Goal: Task Accomplishment & Management: Manage account settings

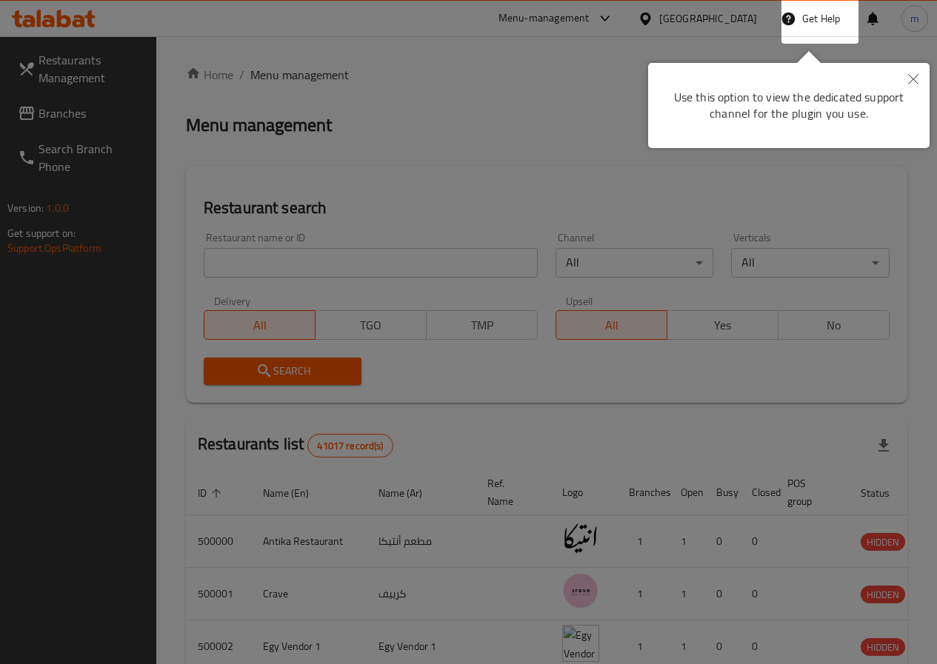
click at [909, 80] on icon "Close" at bounding box center [913, 79] width 10 height 10
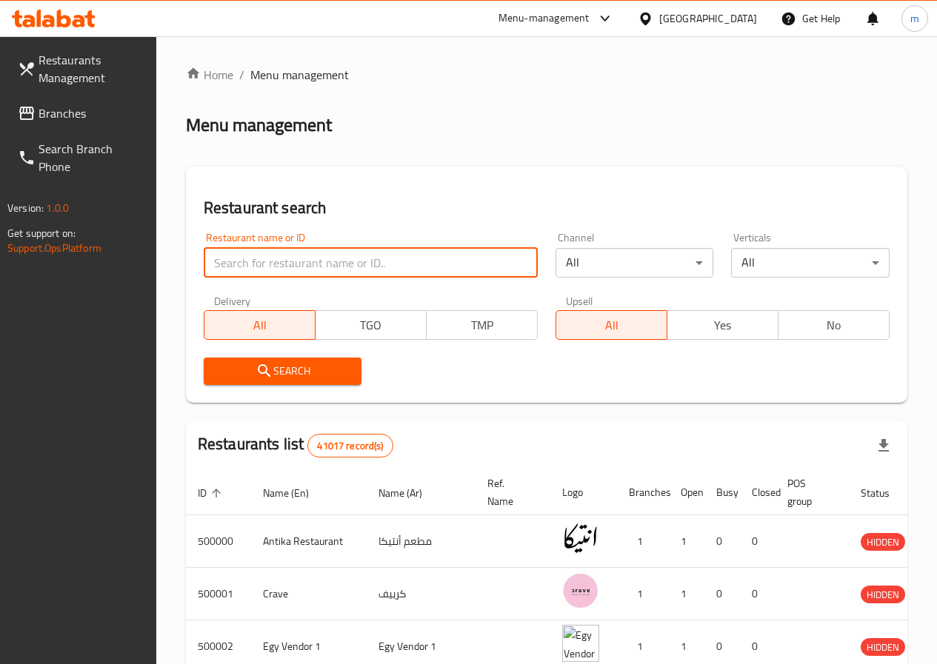
click at [313, 267] on input "search" at bounding box center [371, 263] width 334 height 30
click at [330, 258] on input "search" at bounding box center [371, 263] width 334 height 30
drag, startPoint x: 327, startPoint y: 260, endPoint x: 332, endPoint y: 279, distance: 19.8
click at [327, 264] on input "search" at bounding box center [371, 263] width 334 height 30
click at [332, 281] on div "Restaurant name or ID Restaurant name or ID" at bounding box center [371, 255] width 352 height 63
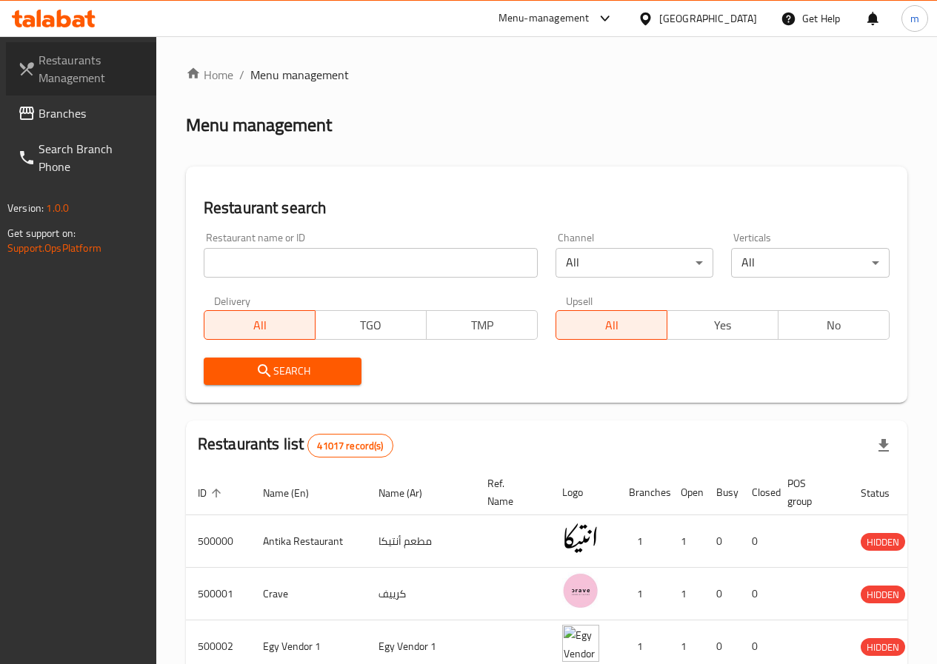
click at [54, 73] on span "Restaurants Management" at bounding box center [92, 69] width 106 height 36
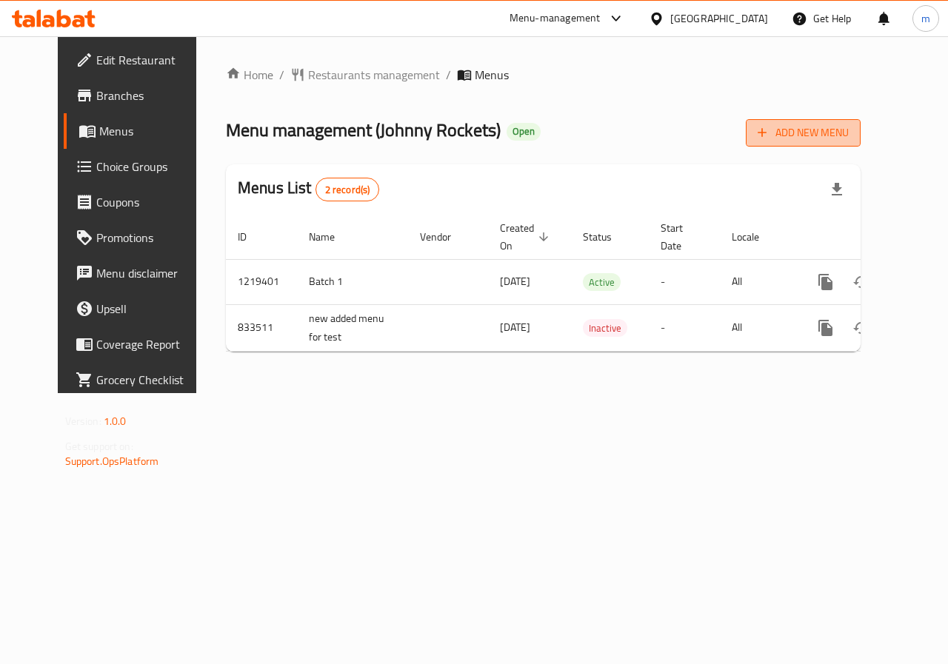
click at [844, 129] on span "Add New Menu" at bounding box center [803, 133] width 91 height 19
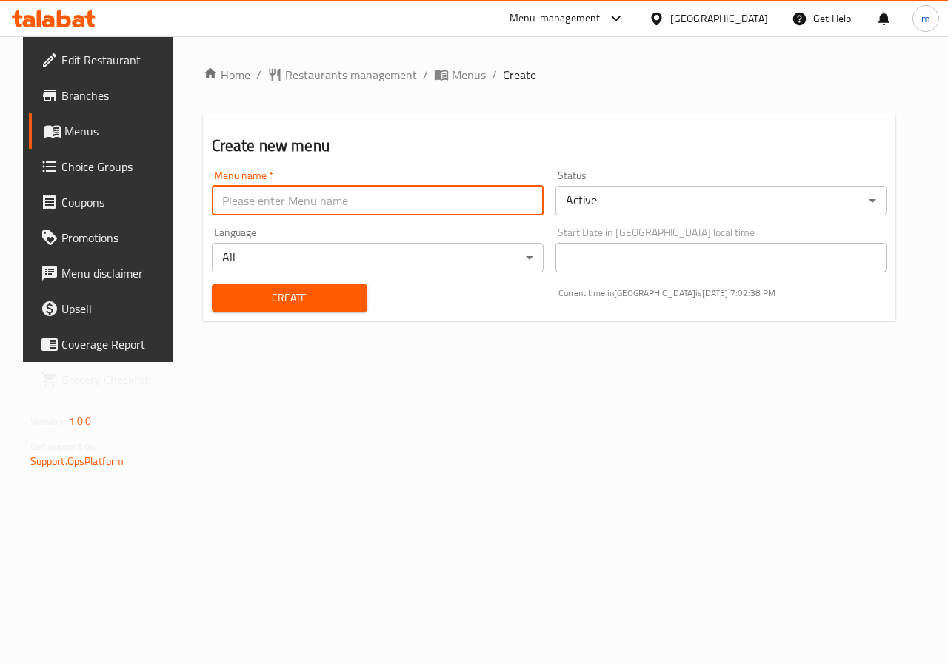
click at [304, 198] on input "text" at bounding box center [378, 201] width 332 height 30
type input "l"
click at [367, 215] on input "text" at bounding box center [378, 201] width 332 height 30
click at [366, 208] on input "text" at bounding box center [378, 201] width 332 height 30
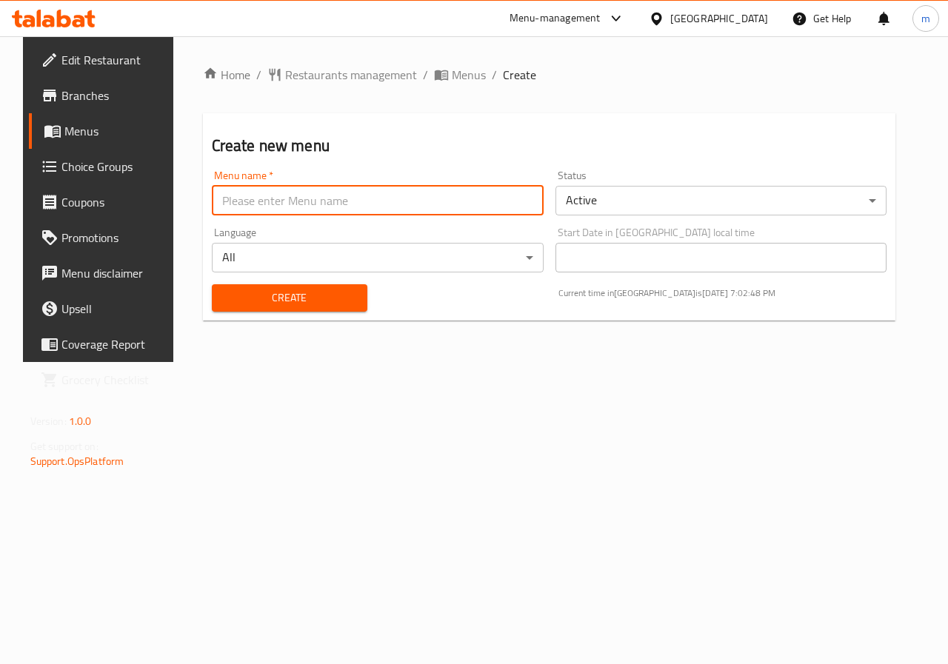
click at [366, 208] on input "text" at bounding box center [378, 201] width 332 height 30
click at [364, 202] on input "text" at bounding box center [378, 201] width 332 height 30
type input "last menu"
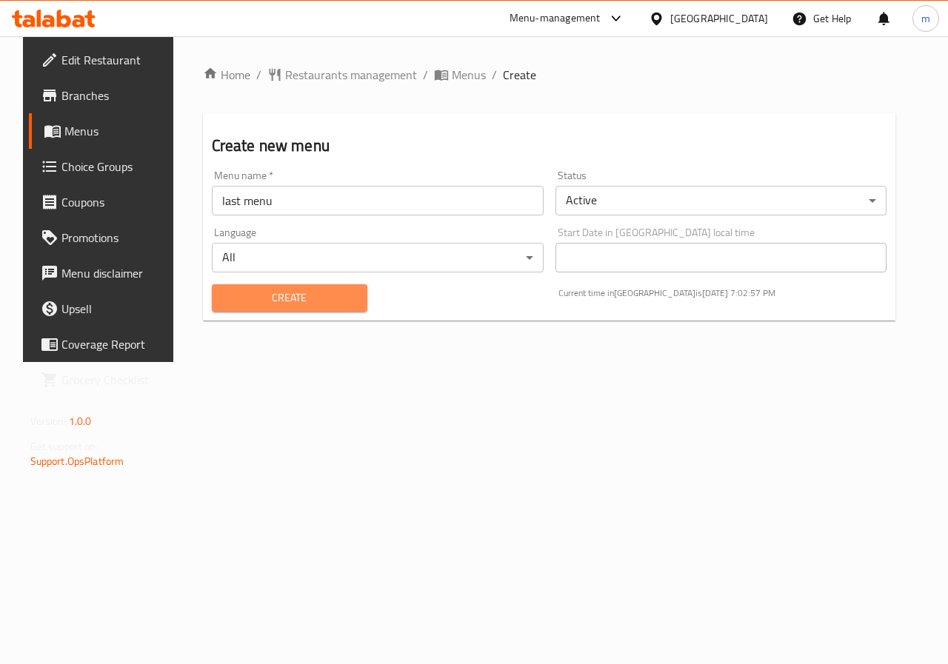
click at [337, 310] on button "Create" at bounding box center [289, 297] width 155 height 27
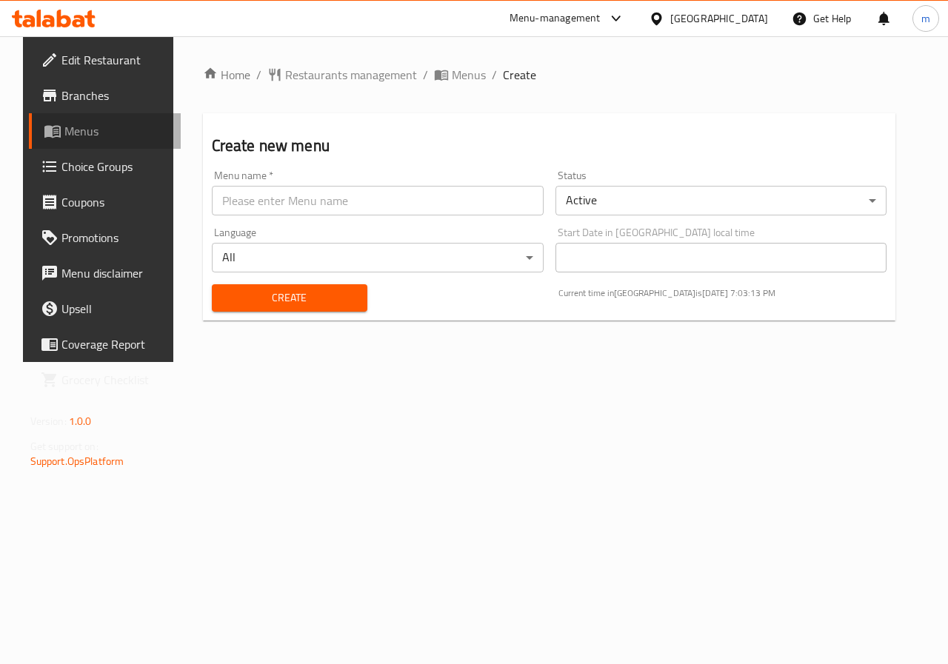
click at [90, 136] on span "Menus" at bounding box center [116, 131] width 105 height 18
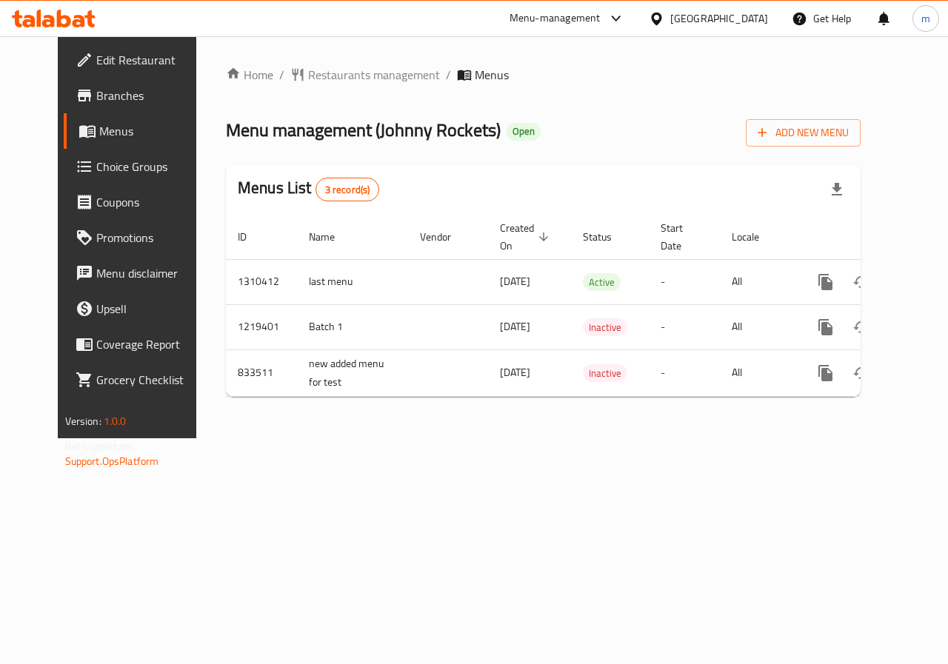
click at [860, 148] on div "Home / Restaurants management / Menus Menu management ( Johnny Rockets ) Open A…" at bounding box center [543, 237] width 635 height 343
click at [849, 141] on span "Add New Menu" at bounding box center [803, 133] width 91 height 19
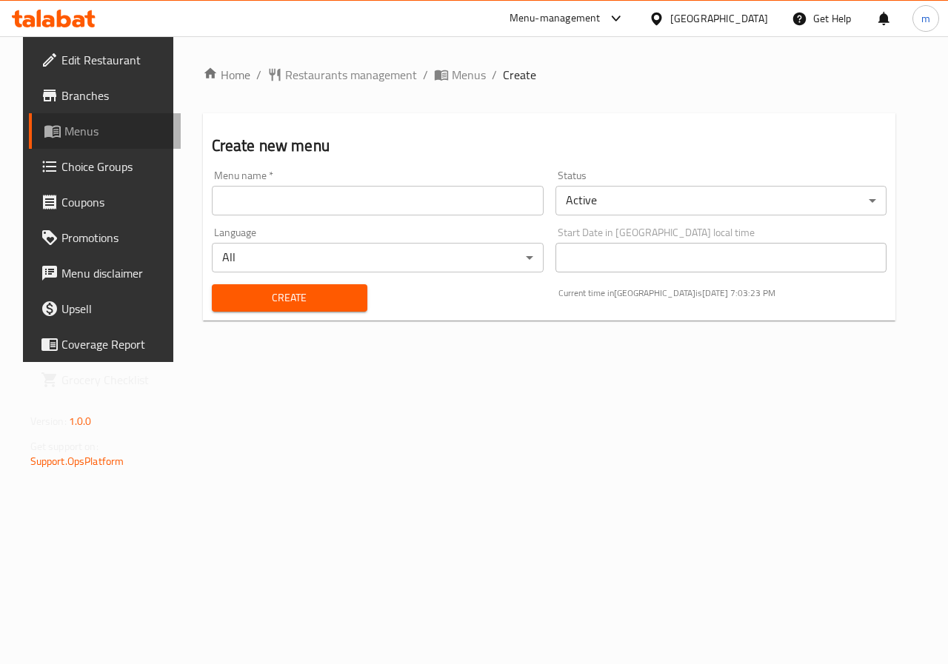
click at [73, 136] on span "Menus" at bounding box center [116, 131] width 105 height 18
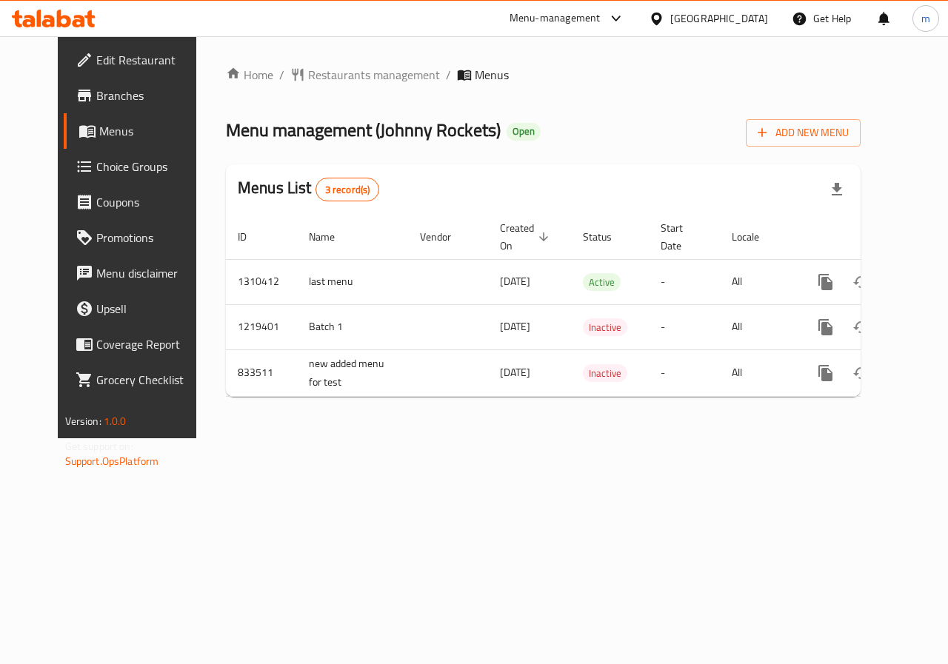
scroll to position [0, 5]
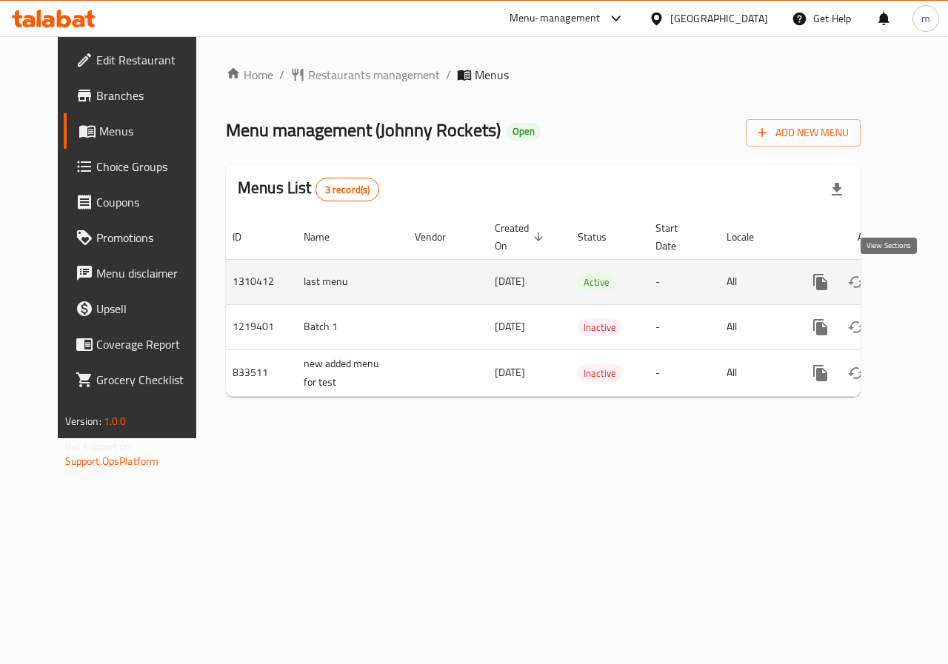
click at [920, 286] on icon "enhanced table" at bounding box center [926, 281] width 13 height 13
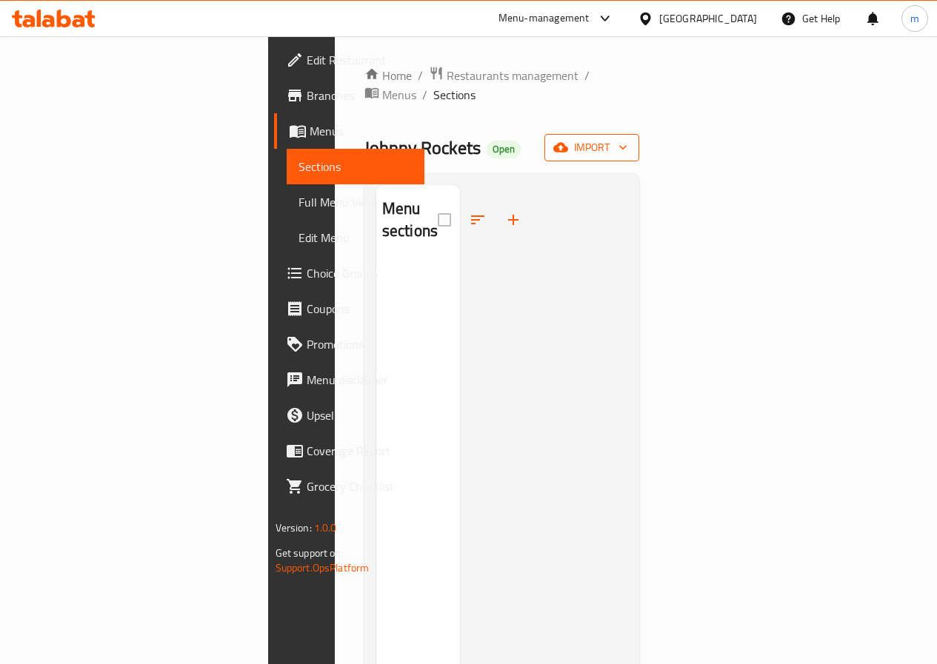
click at [627, 138] on span "import" at bounding box center [591, 147] width 71 height 19
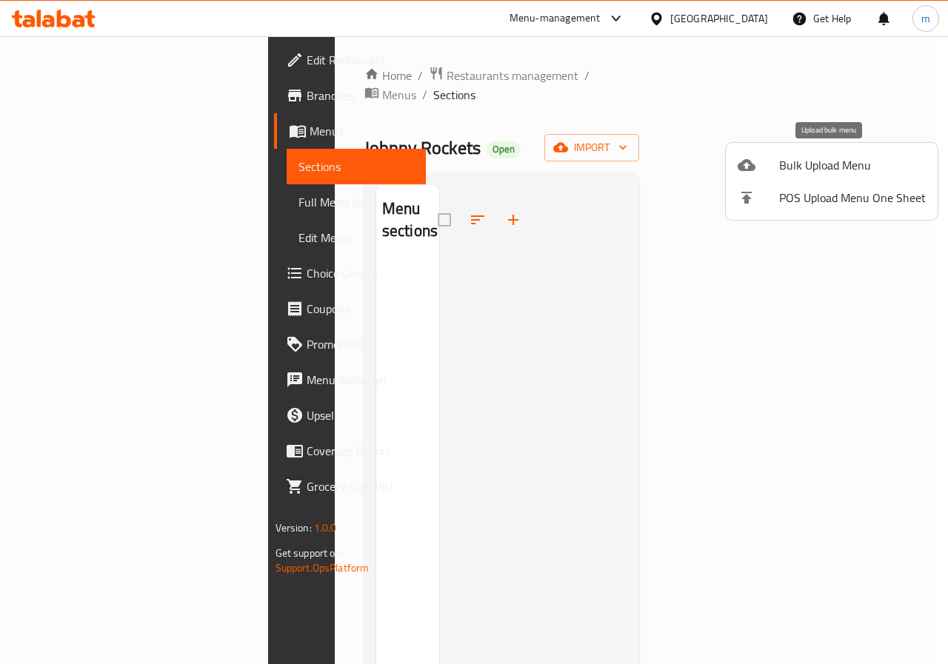
click at [856, 165] on span "Bulk Upload Menu" at bounding box center [852, 165] width 147 height 18
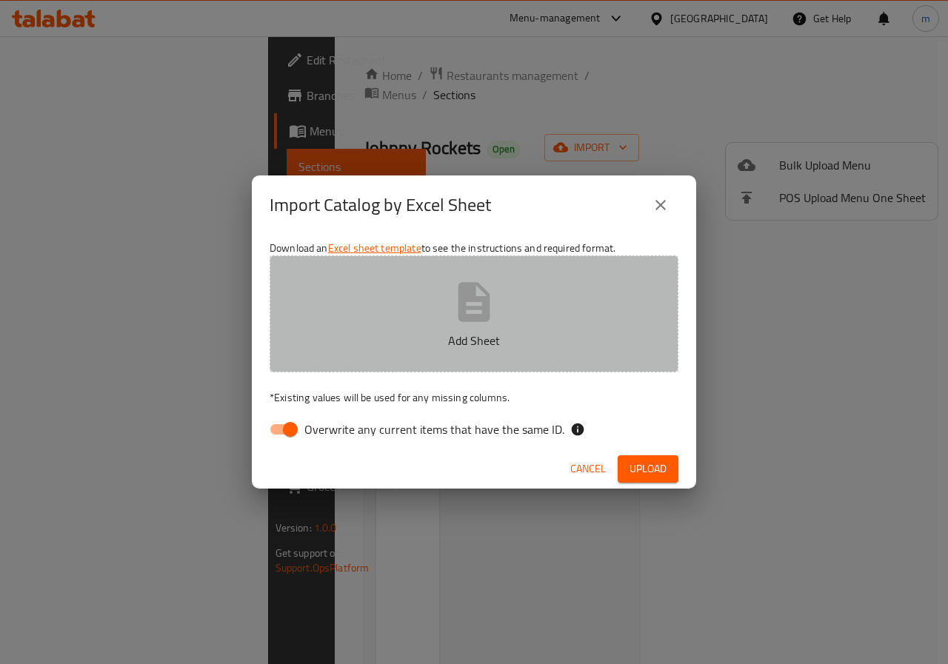
click at [480, 317] on icon "button" at bounding box center [474, 301] width 32 height 39
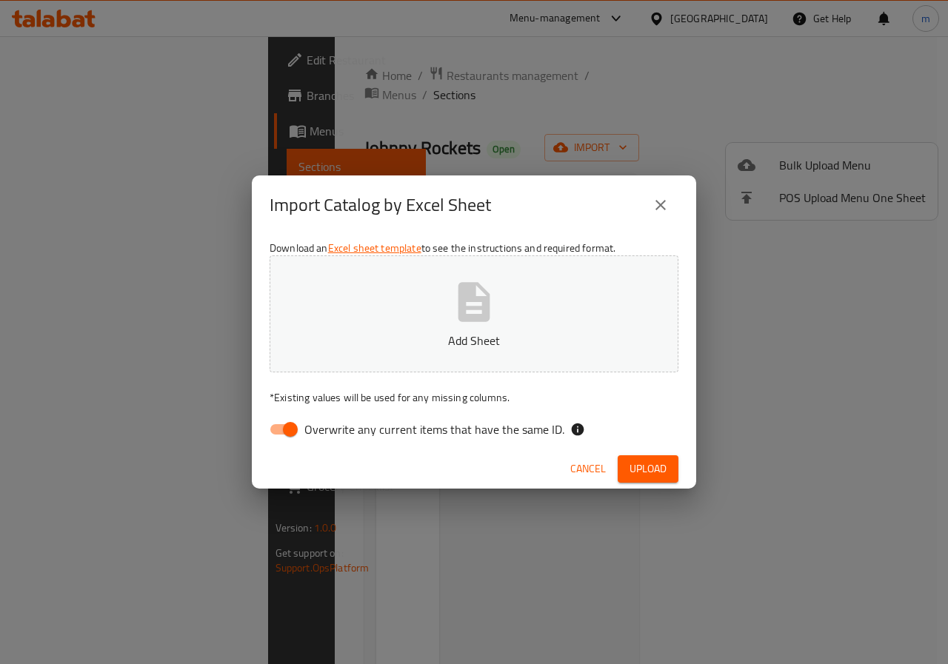
click at [273, 432] on input "Overwrite any current items that have the same ID." at bounding box center [290, 429] width 84 height 28
checkbox input "false"
click at [485, 319] on icon "button" at bounding box center [474, 301] width 32 height 39
click at [655, 468] on span "Upload" at bounding box center [647, 469] width 37 height 19
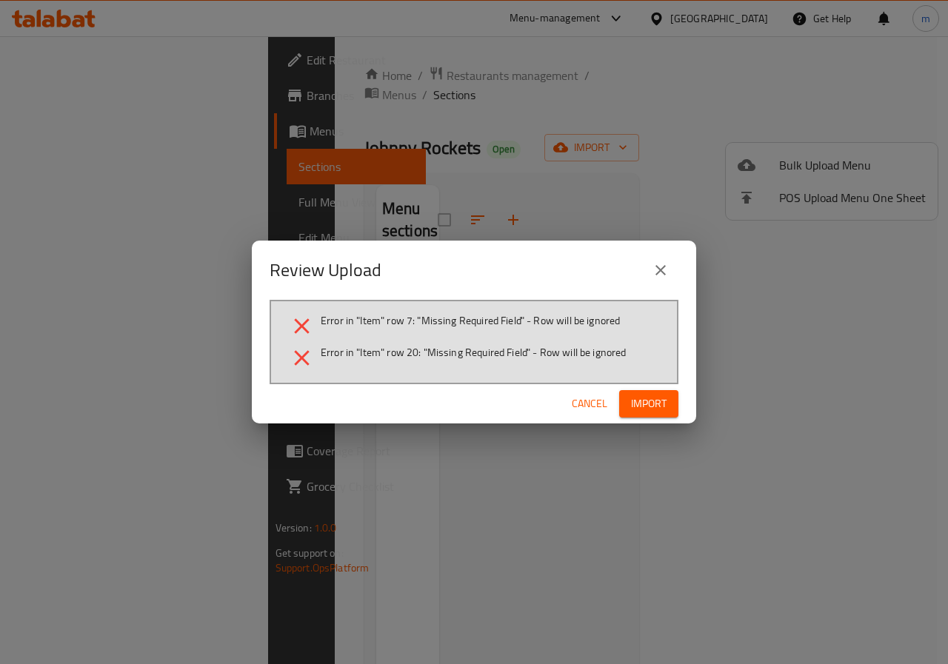
click at [655, 399] on span "Import" at bounding box center [649, 404] width 36 height 19
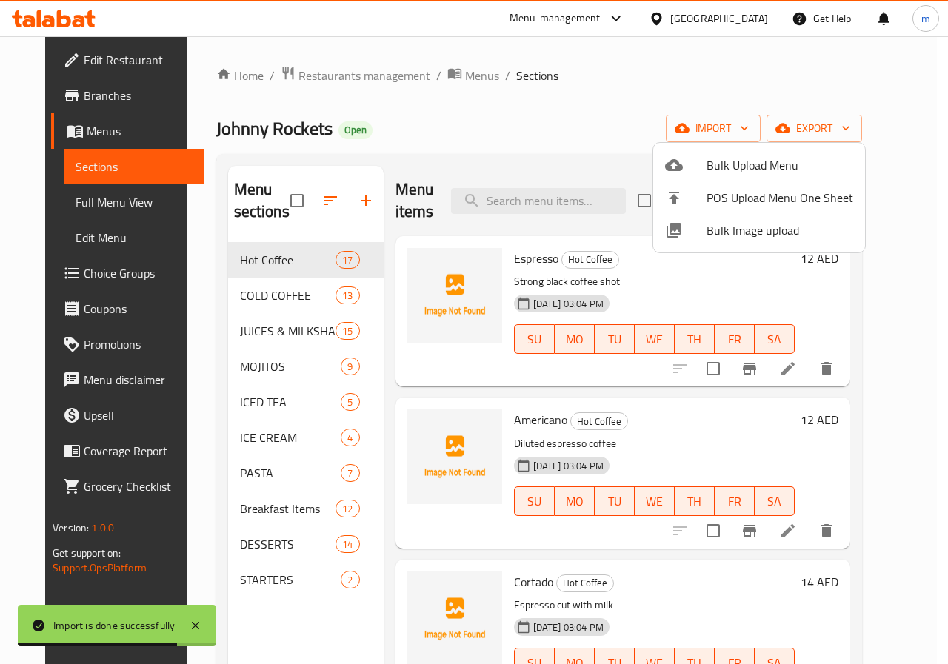
click at [598, 153] on div at bounding box center [474, 332] width 948 height 664
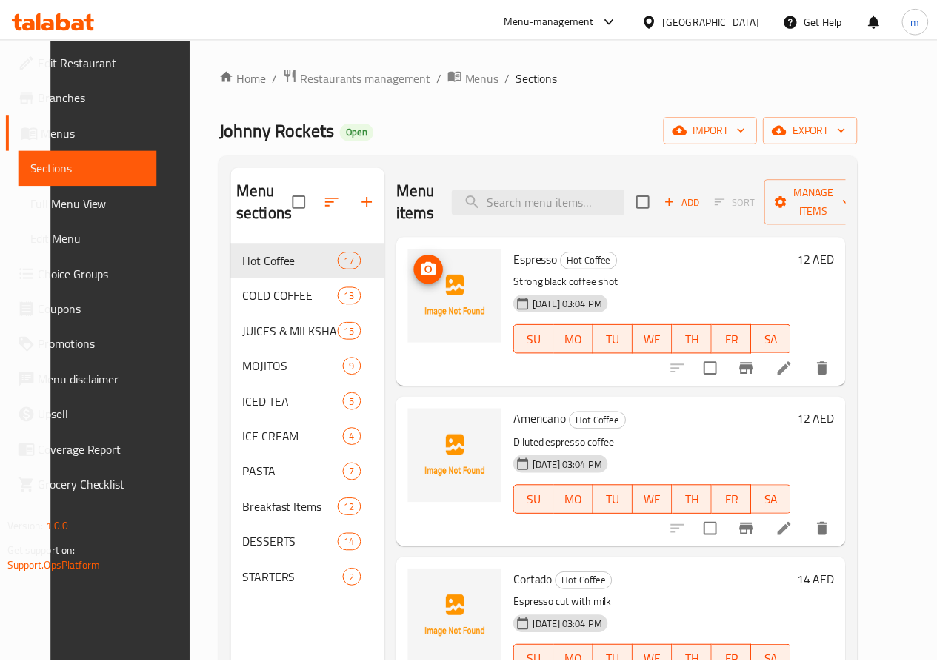
scroll to position [207, 0]
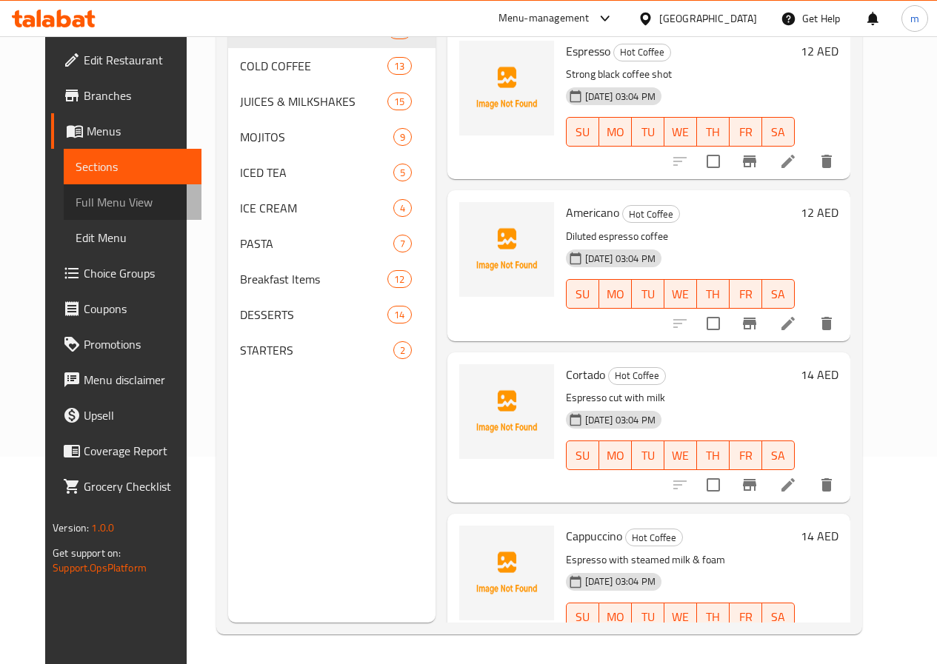
click at [76, 196] on span "Full Menu View" at bounding box center [133, 202] width 114 height 18
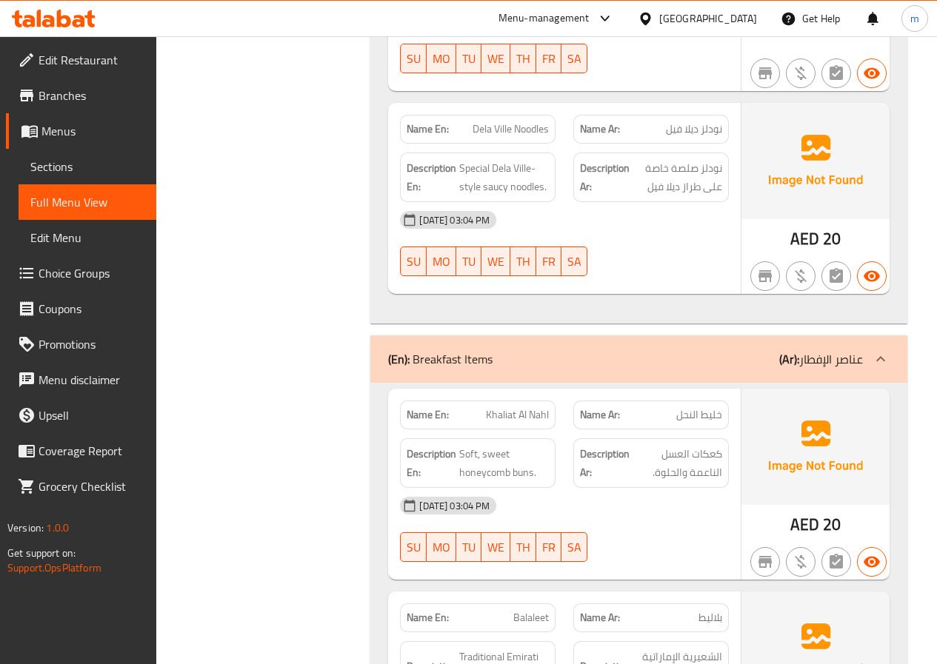
scroll to position [15980, 0]
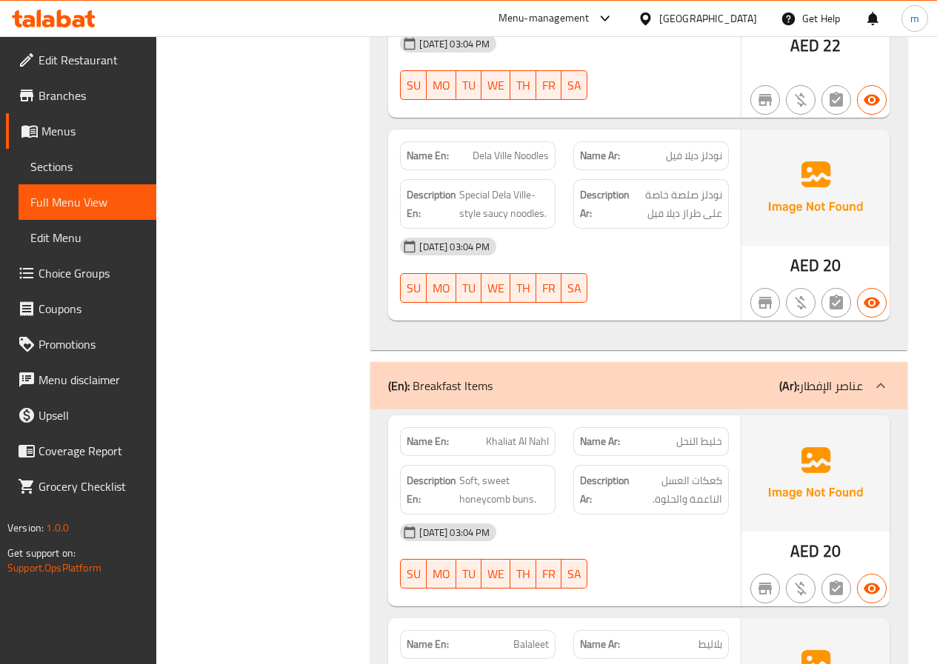
click at [55, 94] on span "Branches" at bounding box center [92, 96] width 106 height 18
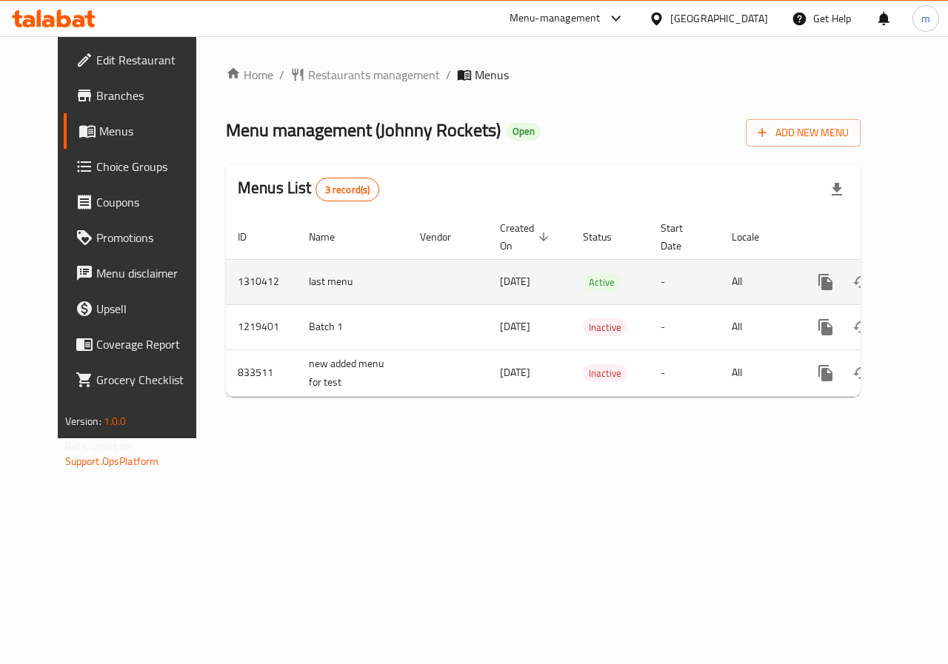
click at [409, 290] on td "enhanced table" at bounding box center [448, 281] width 80 height 45
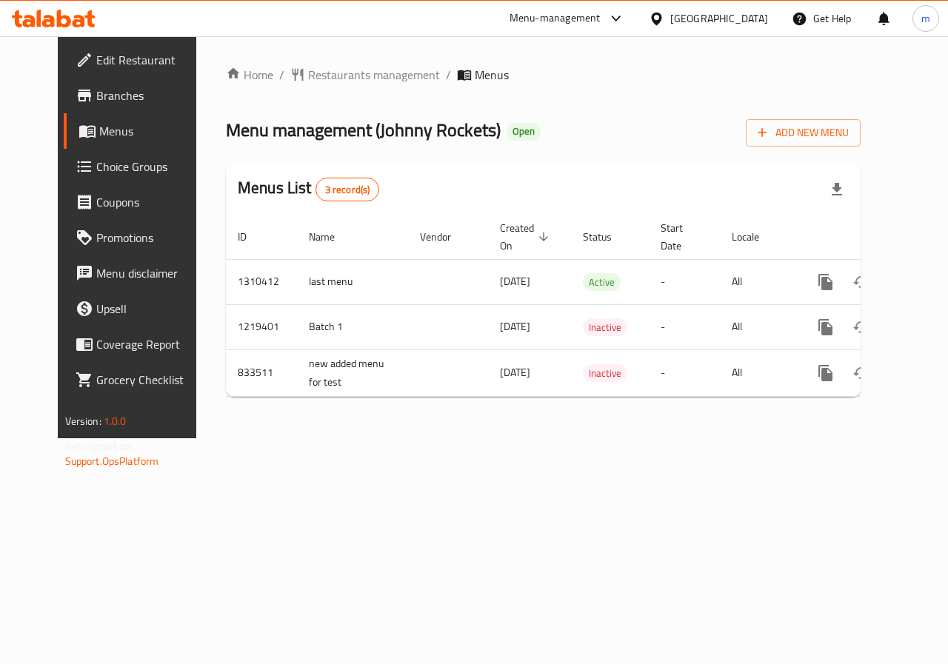
click at [99, 133] on span "Menus" at bounding box center [151, 131] width 105 height 18
click at [96, 170] on span "Choice Groups" at bounding box center [150, 167] width 108 height 18
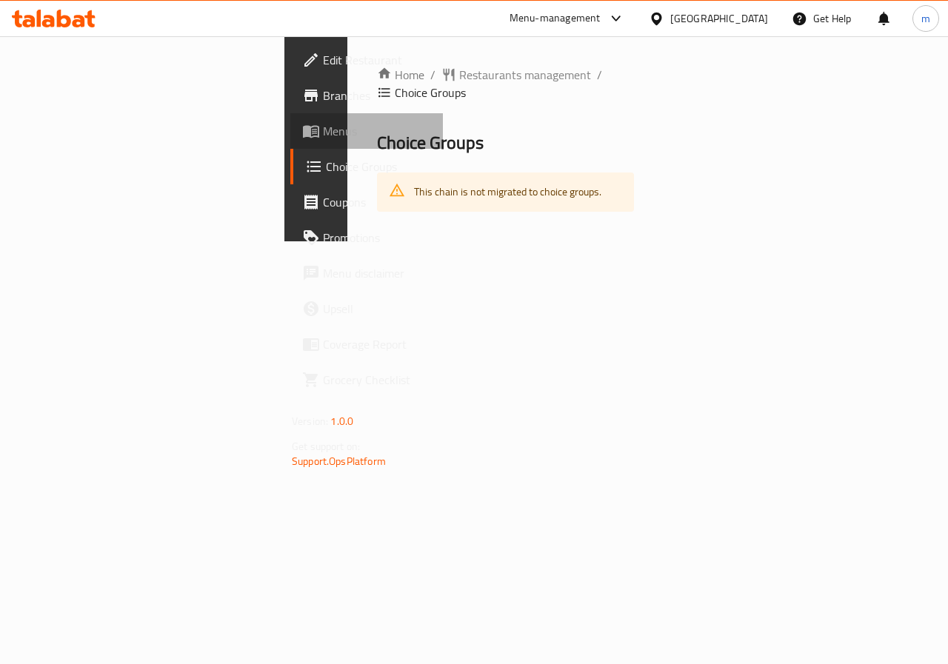
click at [323, 132] on span "Menus" at bounding box center [377, 131] width 108 height 18
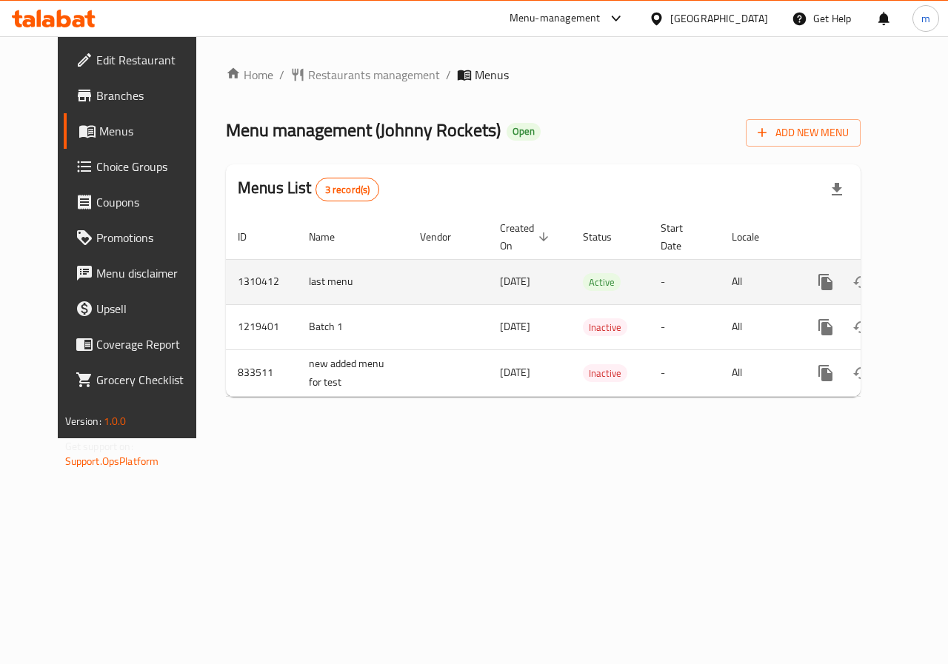
click at [530, 285] on td "08/09/2025" at bounding box center [529, 281] width 83 height 45
click at [300, 281] on td "last menu" at bounding box center [352, 281] width 111 height 45
click at [500, 281] on span "08/09/2025" at bounding box center [515, 281] width 30 height 19
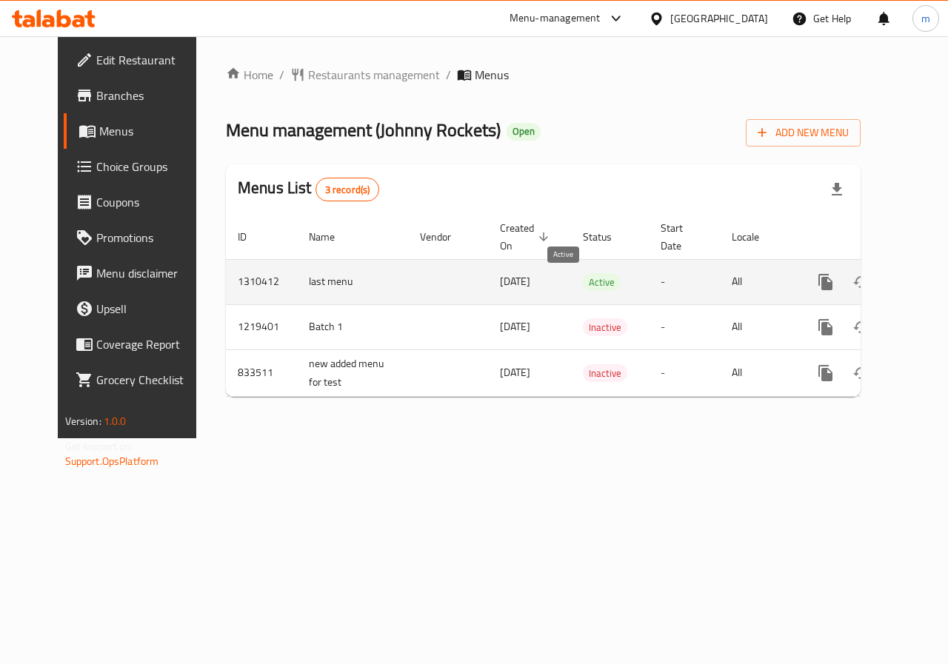
click at [583, 282] on span "Active" at bounding box center [602, 282] width 38 height 17
click at [914, 291] on link "enhanced table" at bounding box center [932, 282] width 36 height 36
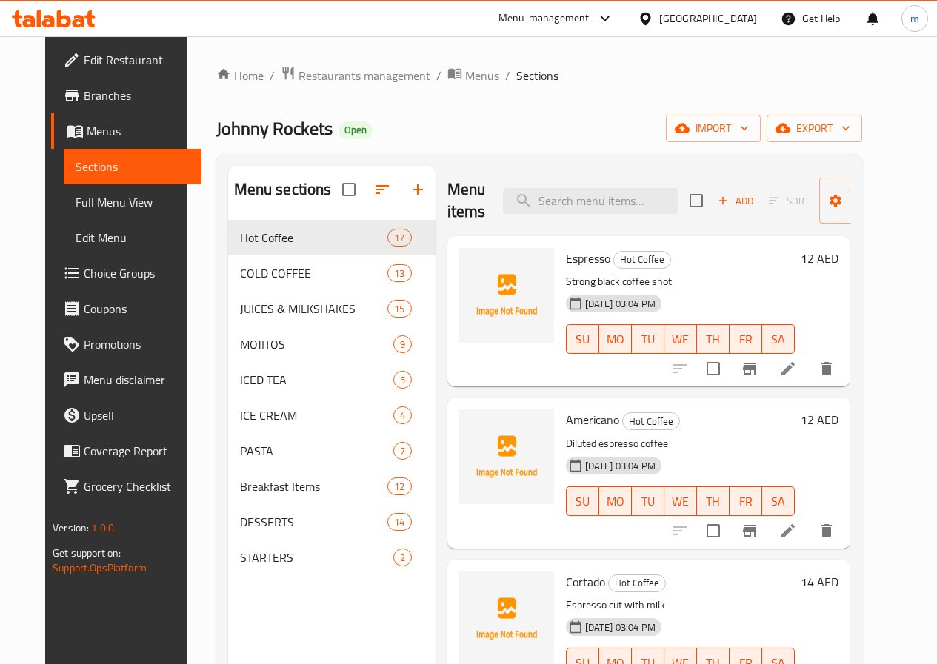
click at [84, 98] on span "Branches" at bounding box center [137, 96] width 106 height 18
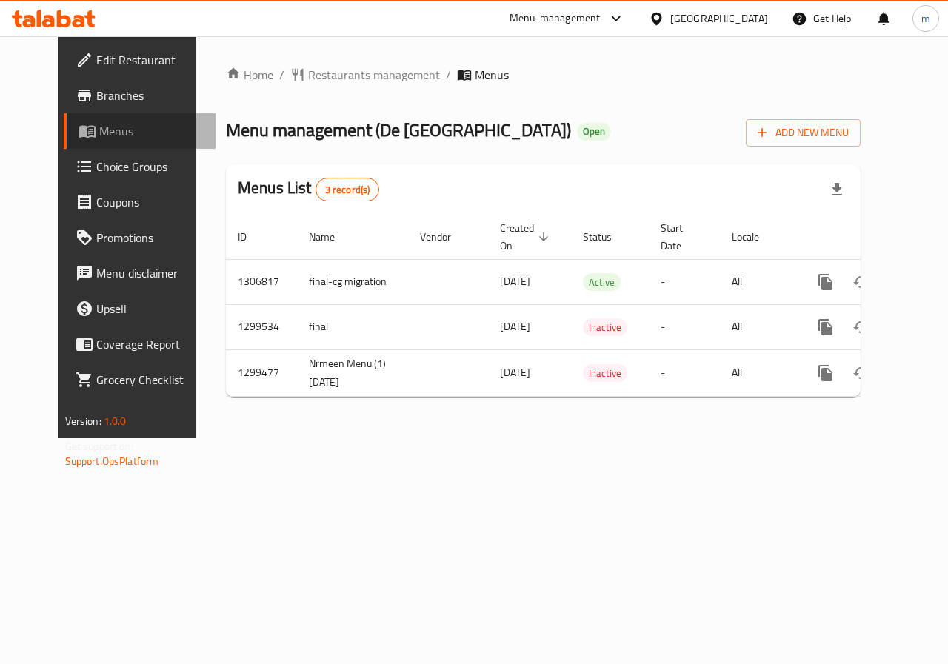
click at [99, 127] on span "Menus" at bounding box center [151, 131] width 105 height 18
click at [122, 96] on span "Branches" at bounding box center [150, 96] width 108 height 18
click at [93, 141] on link "Menus" at bounding box center [140, 131] width 153 height 36
click at [99, 133] on span "Menus" at bounding box center [151, 131] width 105 height 18
click at [99, 135] on span "Menus" at bounding box center [151, 131] width 105 height 18
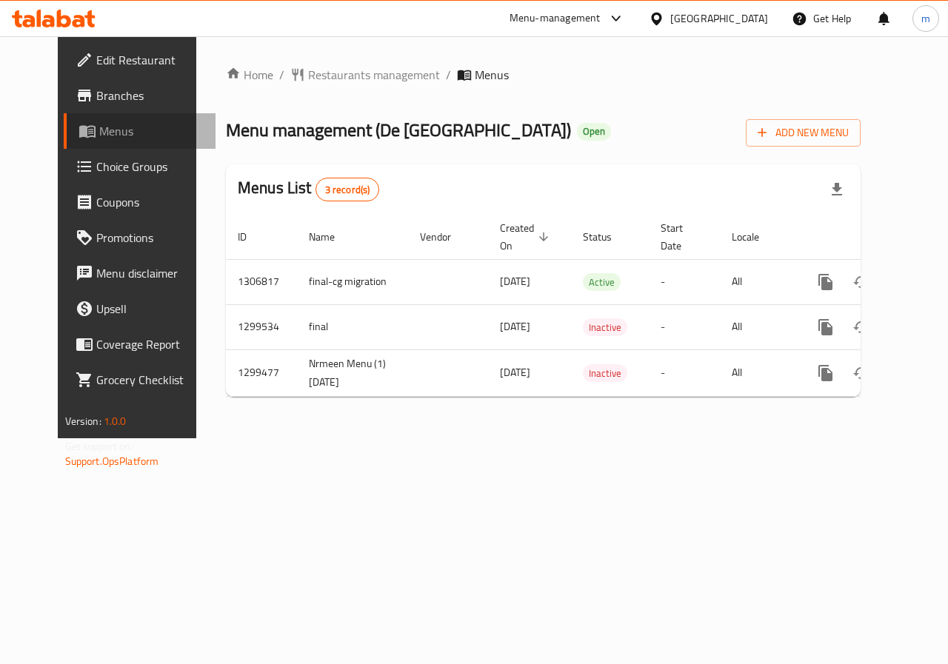
click at [99, 135] on span "Menus" at bounding box center [151, 131] width 105 height 18
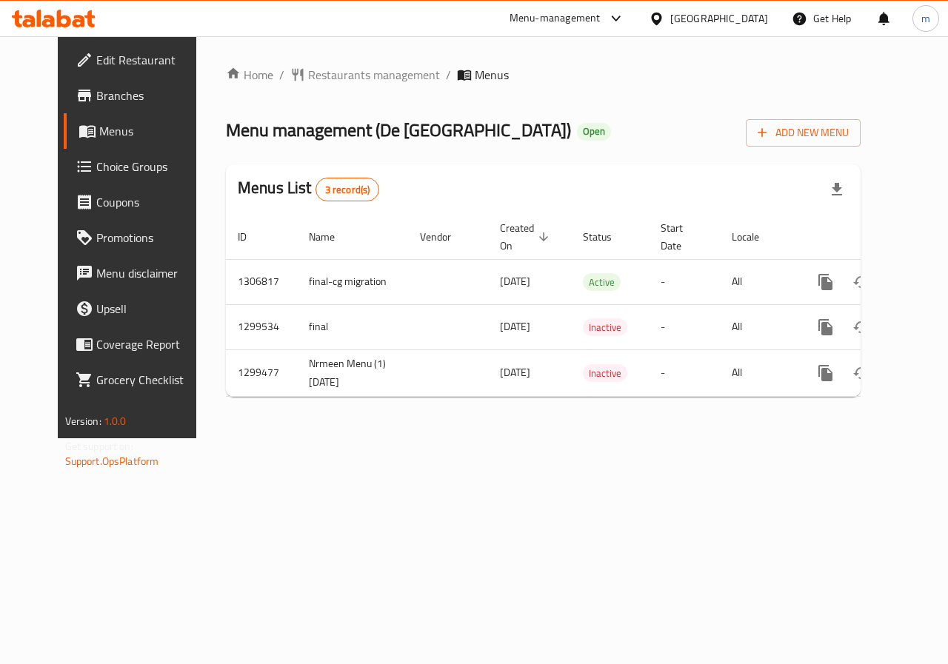
click at [99, 135] on span "Menus" at bounding box center [151, 131] width 105 height 18
click at [99, 138] on span "Menus" at bounding box center [151, 131] width 105 height 18
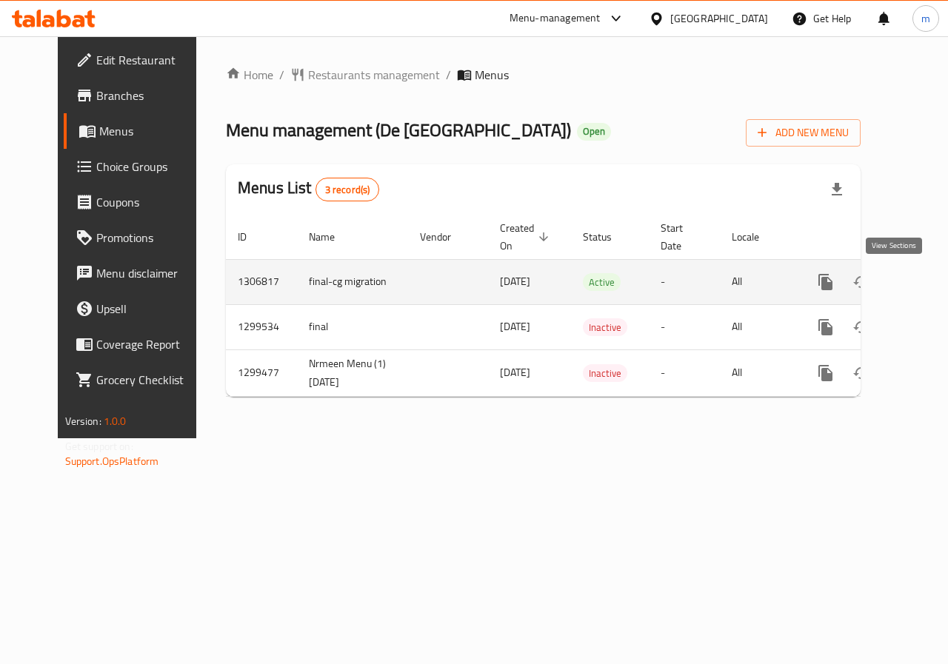
click at [923, 283] on icon "enhanced table" at bounding box center [932, 282] width 18 height 18
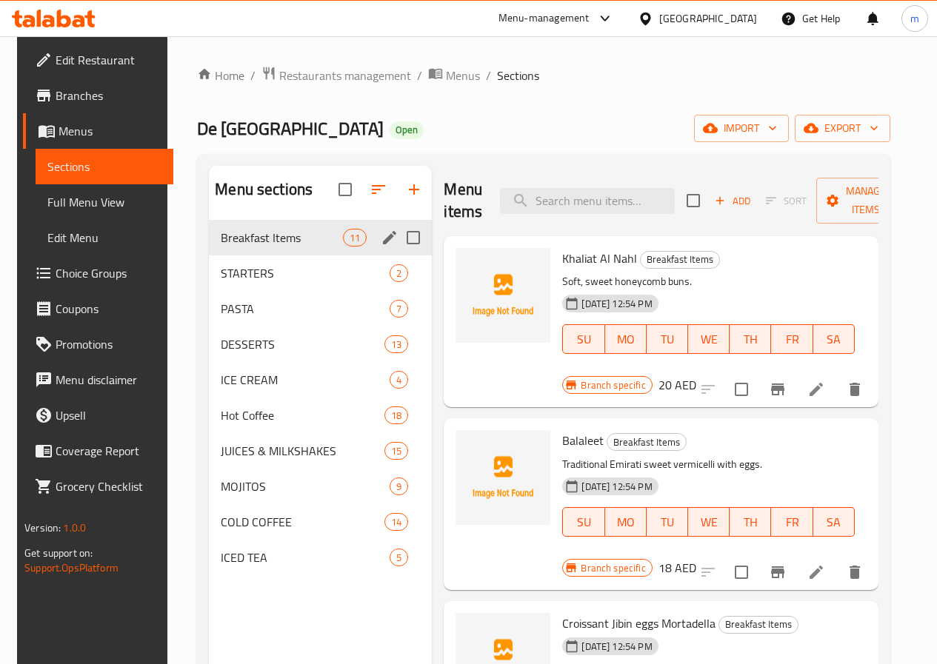
click at [275, 255] on div "Breakfast Items 11" at bounding box center [320, 238] width 223 height 36
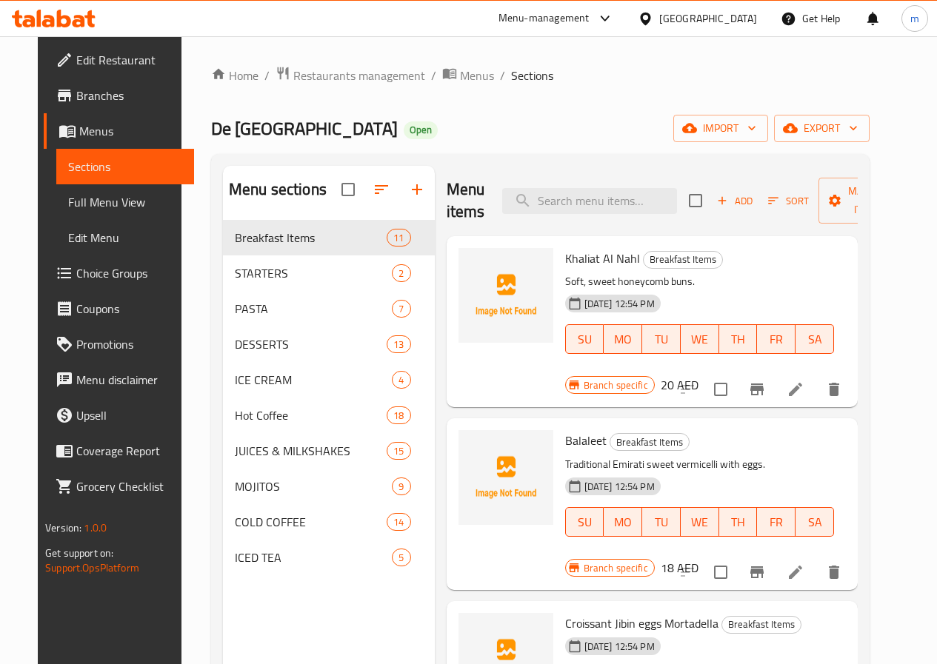
click at [68, 204] on span "Full Menu View" at bounding box center [125, 202] width 114 height 18
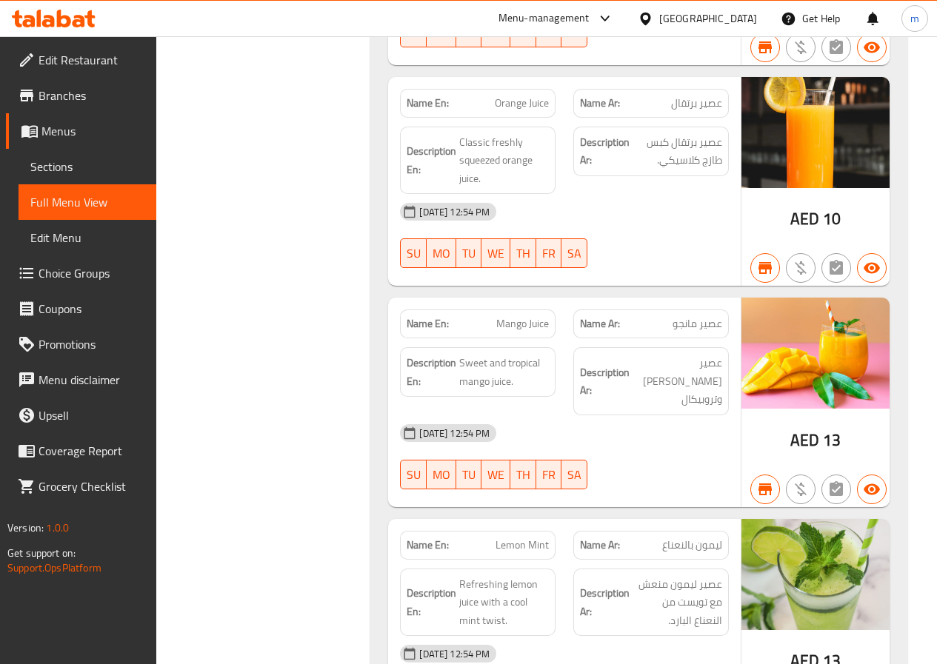
scroll to position [13032, 0]
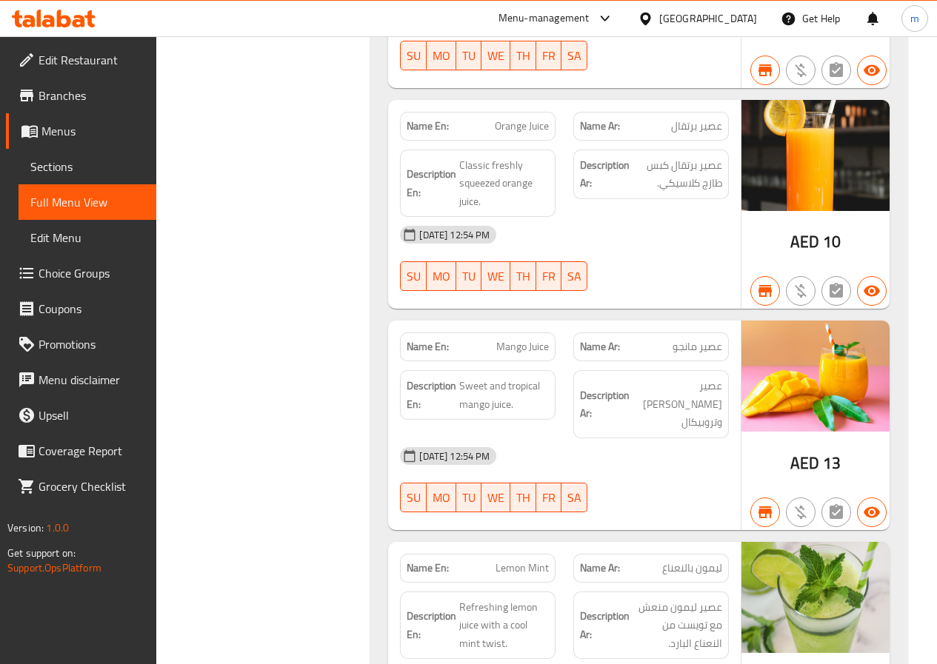
drag, startPoint x: 629, startPoint y: 329, endPoint x: 625, endPoint y: 340, distance: 12.0
click at [625, 438] on div "20-08-2025 12:54 PM SU MO TU WE TH FR SA" at bounding box center [564, 479] width 347 height 83
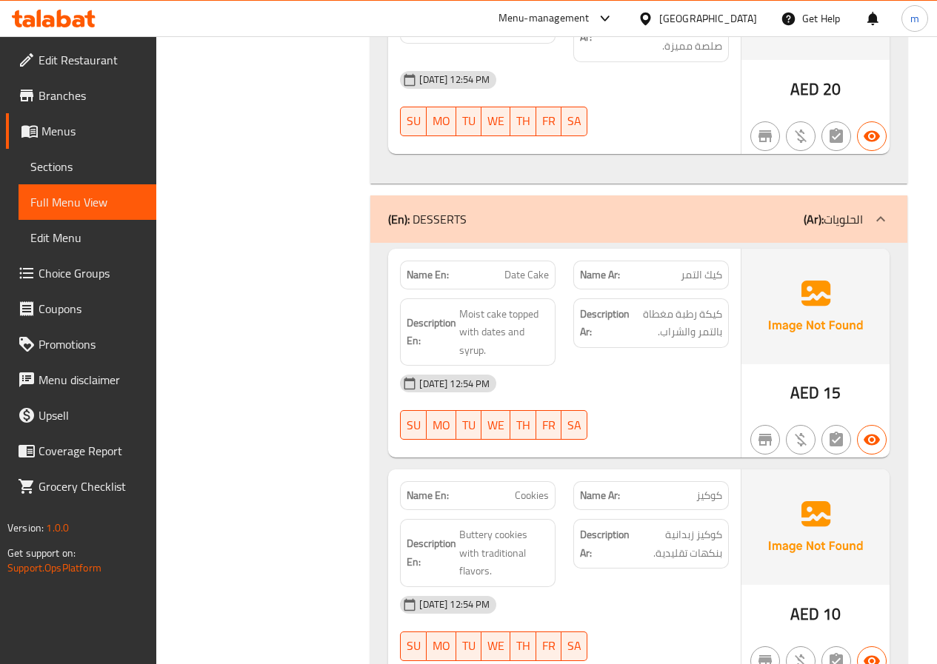
scroll to position [4576, 0]
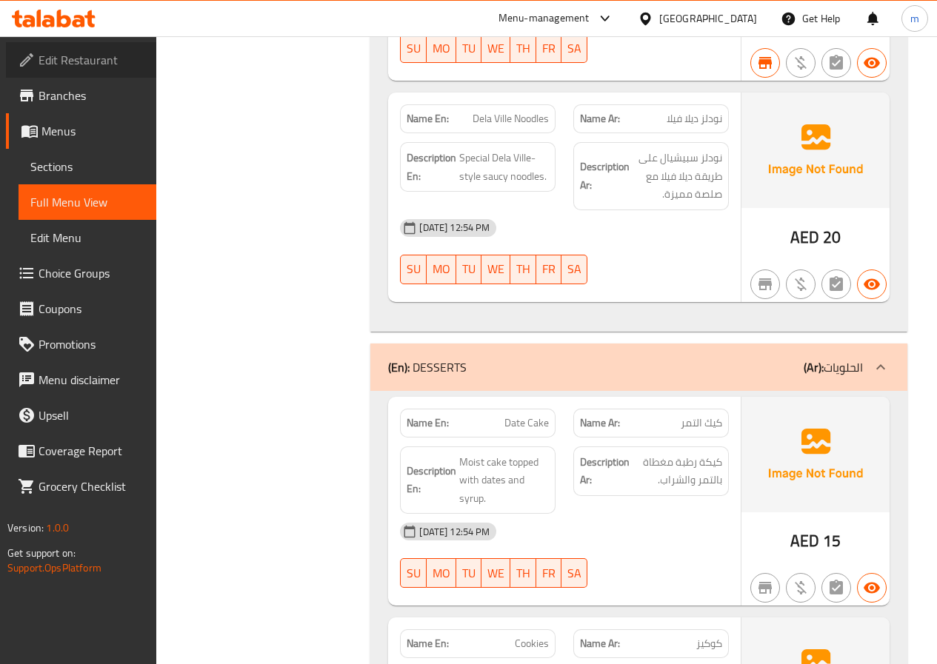
click at [98, 66] on span "Edit Restaurant" at bounding box center [92, 60] width 106 height 18
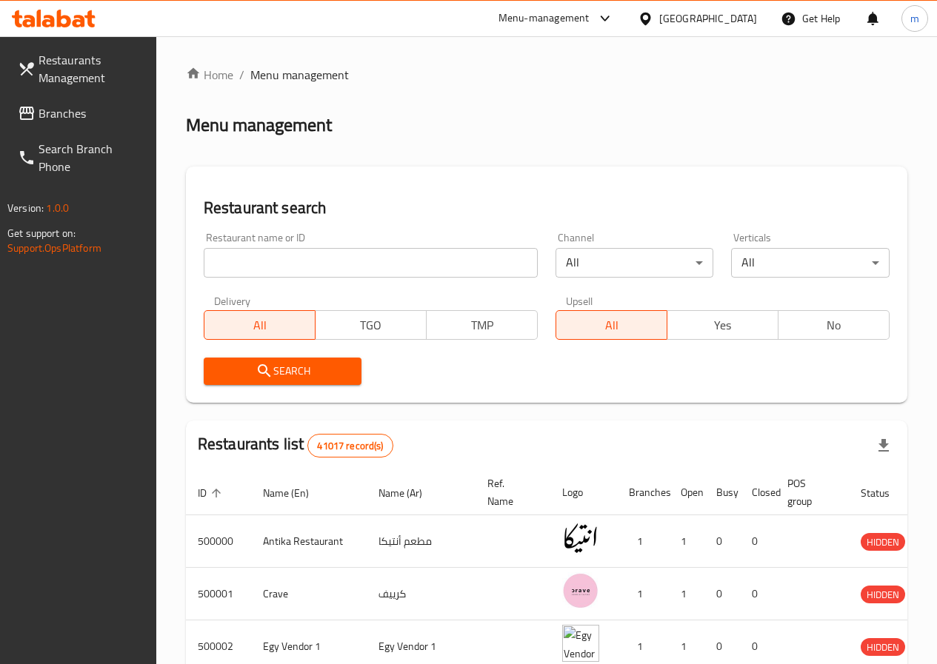
click at [284, 266] on input "search" at bounding box center [371, 263] width 334 height 30
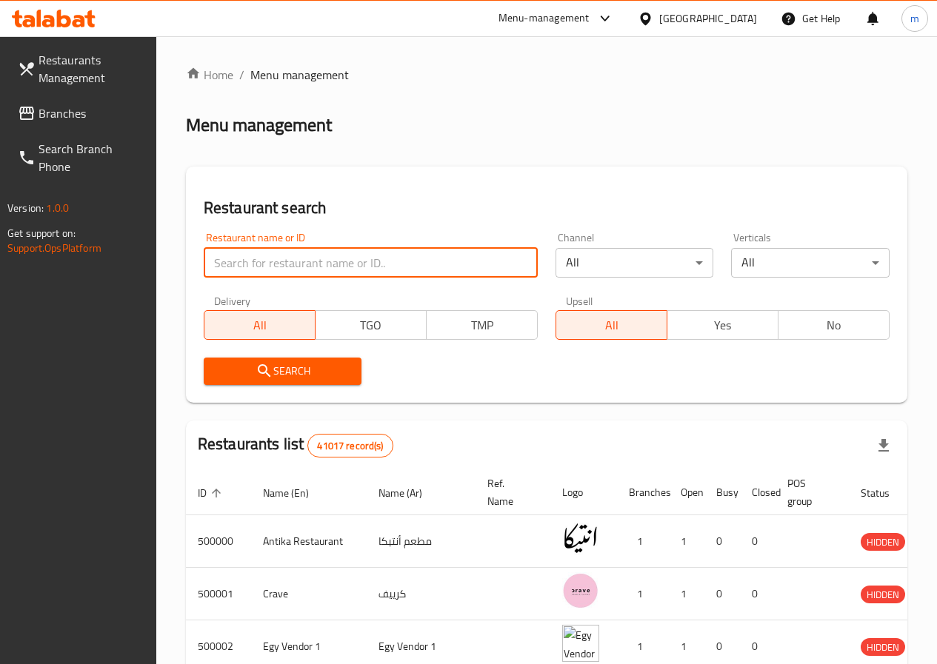
paste input "776729"
type input "776729"
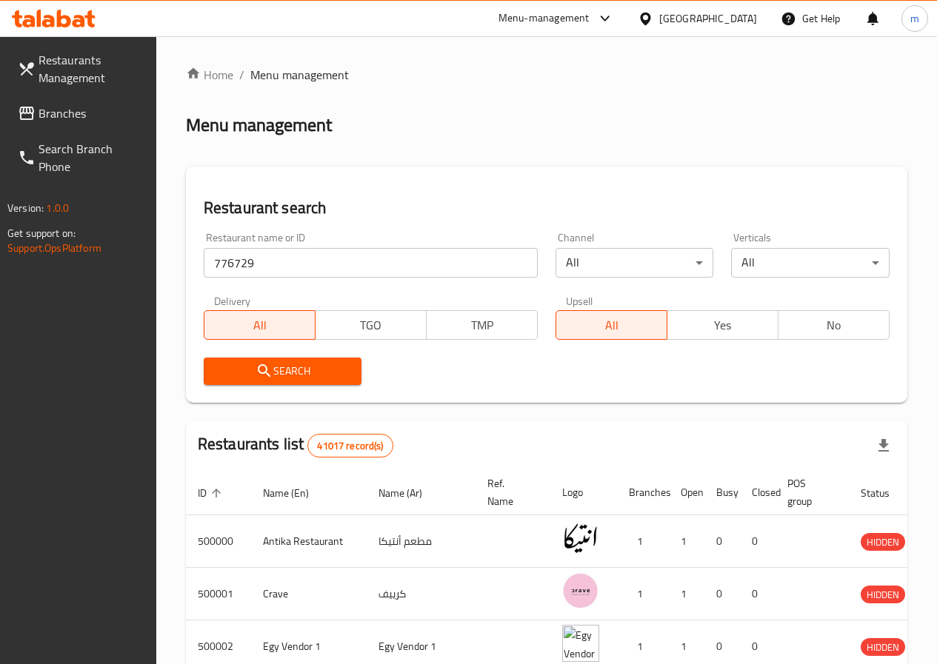
click at [329, 374] on span "Search" at bounding box center [282, 371] width 135 height 19
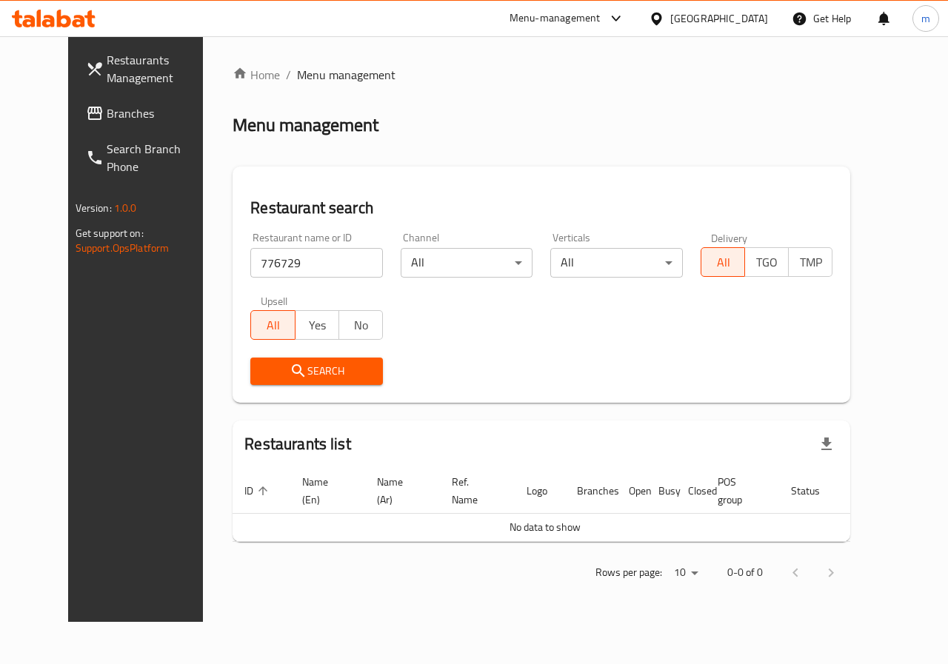
click at [287, 260] on input "776729" at bounding box center [316, 263] width 133 height 30
paste input "776729"
type input "776729"
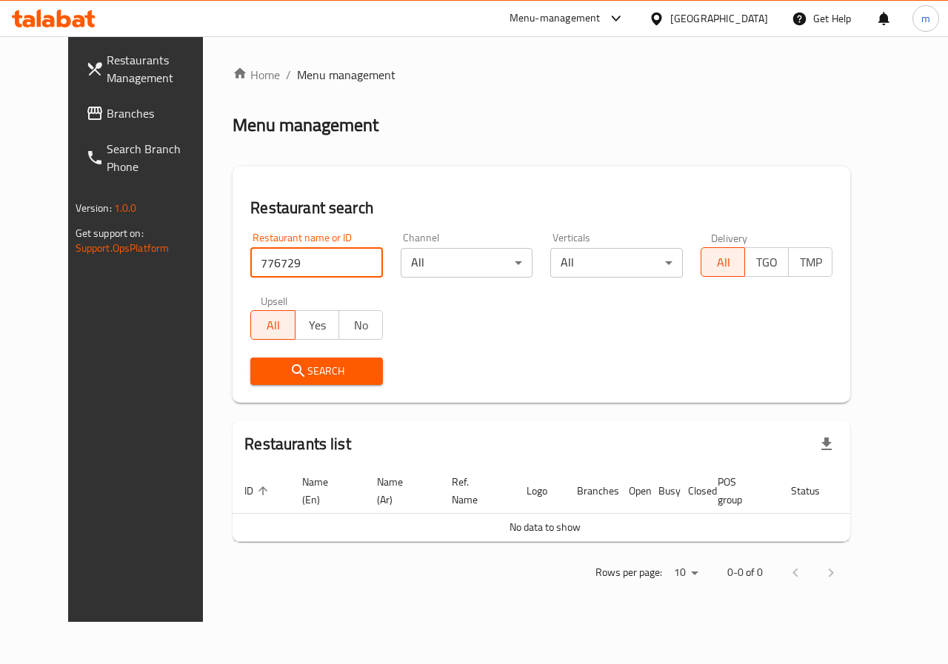
click at [276, 362] on span "Search" at bounding box center [316, 371] width 109 height 19
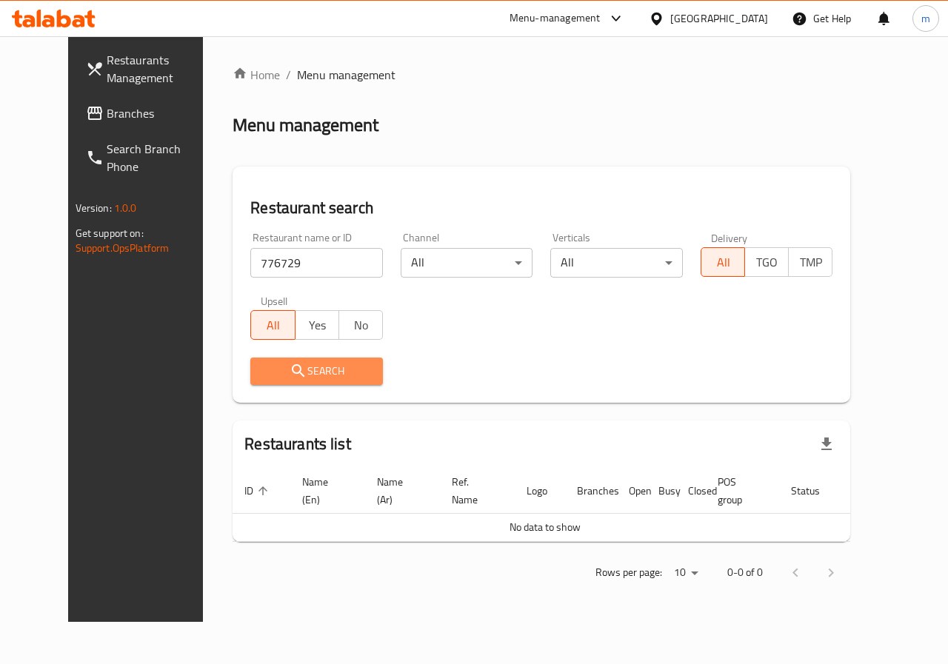
click at [277, 372] on span "Search" at bounding box center [316, 371] width 109 height 19
click at [107, 77] on span "Restaurants Management" at bounding box center [161, 69] width 108 height 36
